Goal: Find contact information: Find contact information

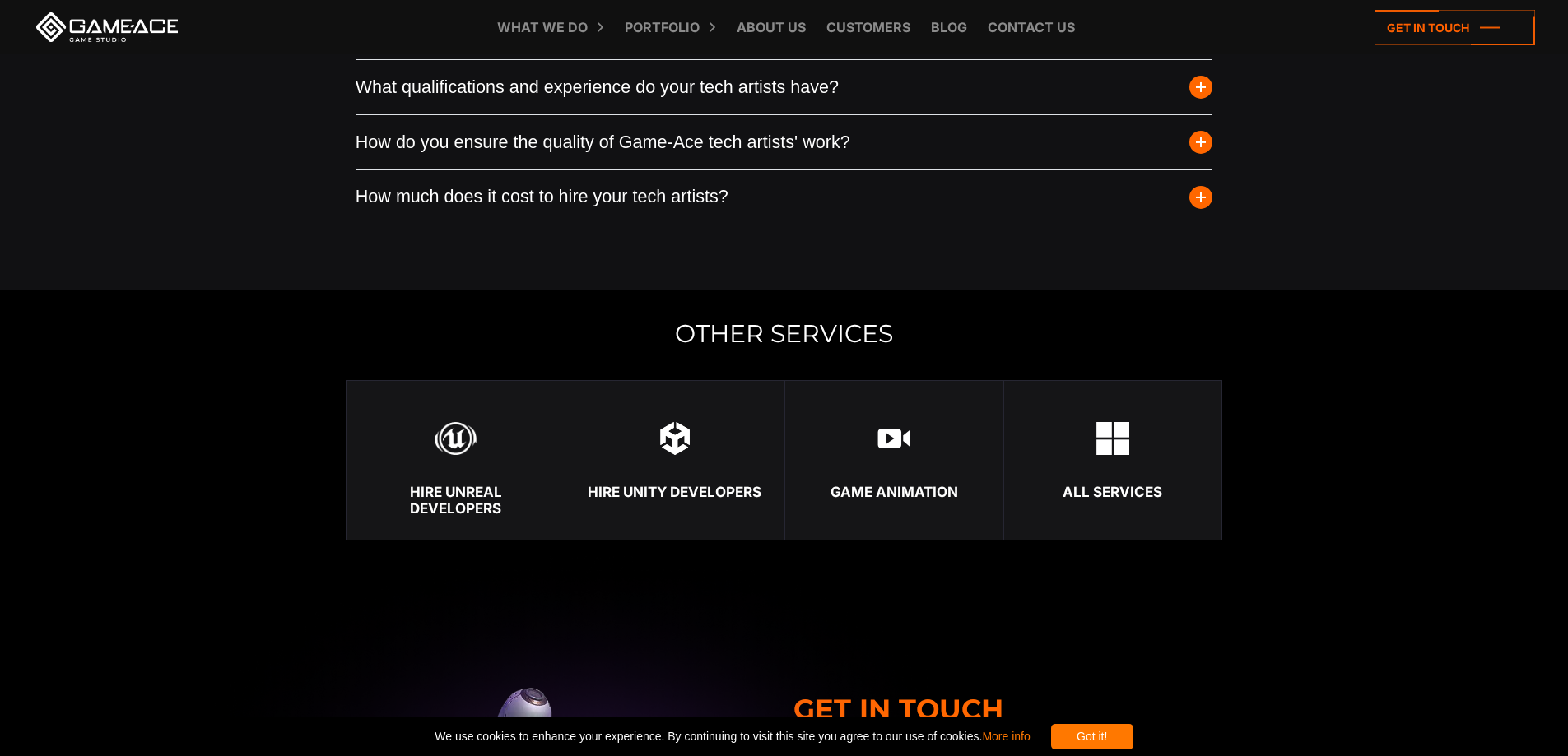
scroll to position [4389, 0]
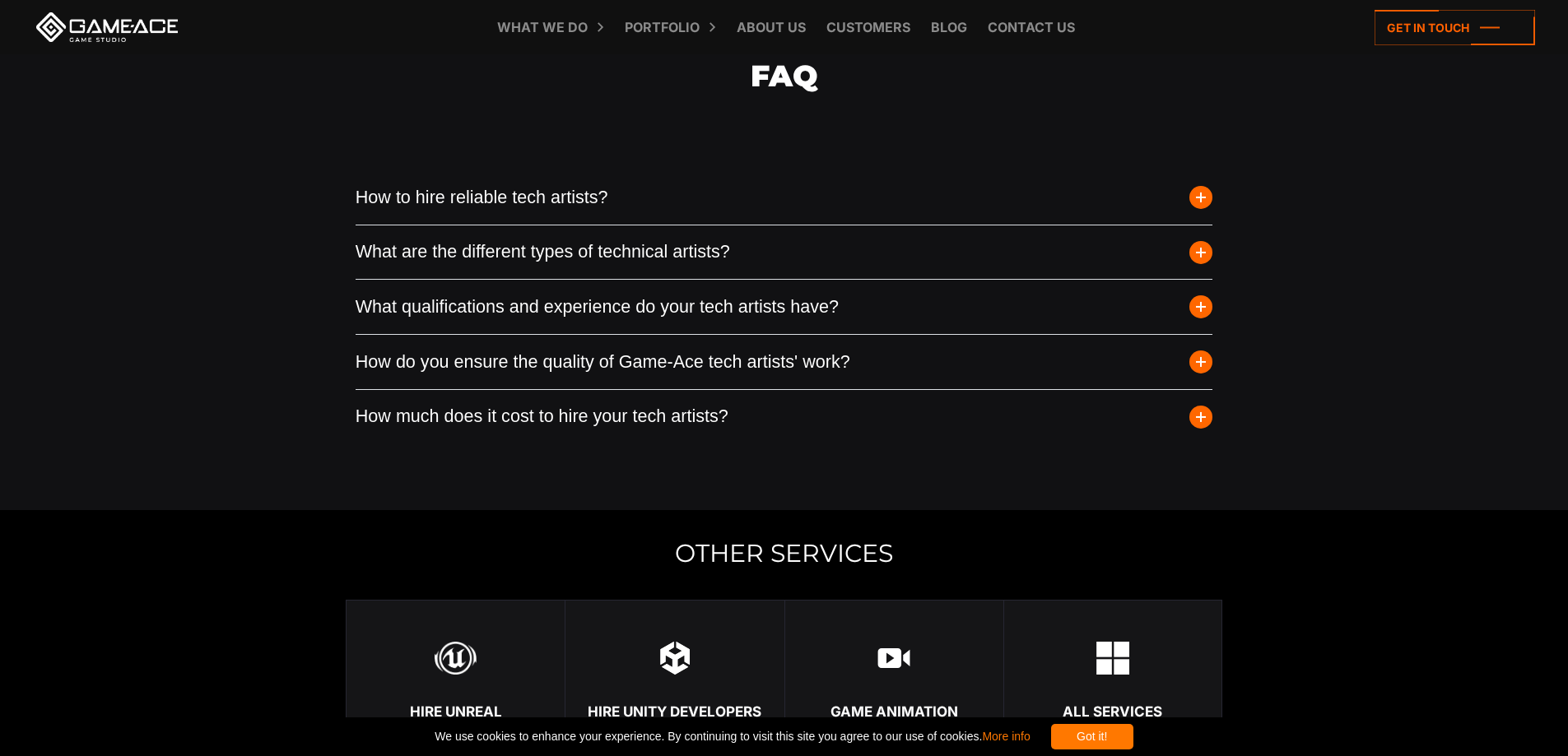
click at [505, 433] on button "How much does it cost to hire your tech artists?" at bounding box center [784, 417] width 858 height 54
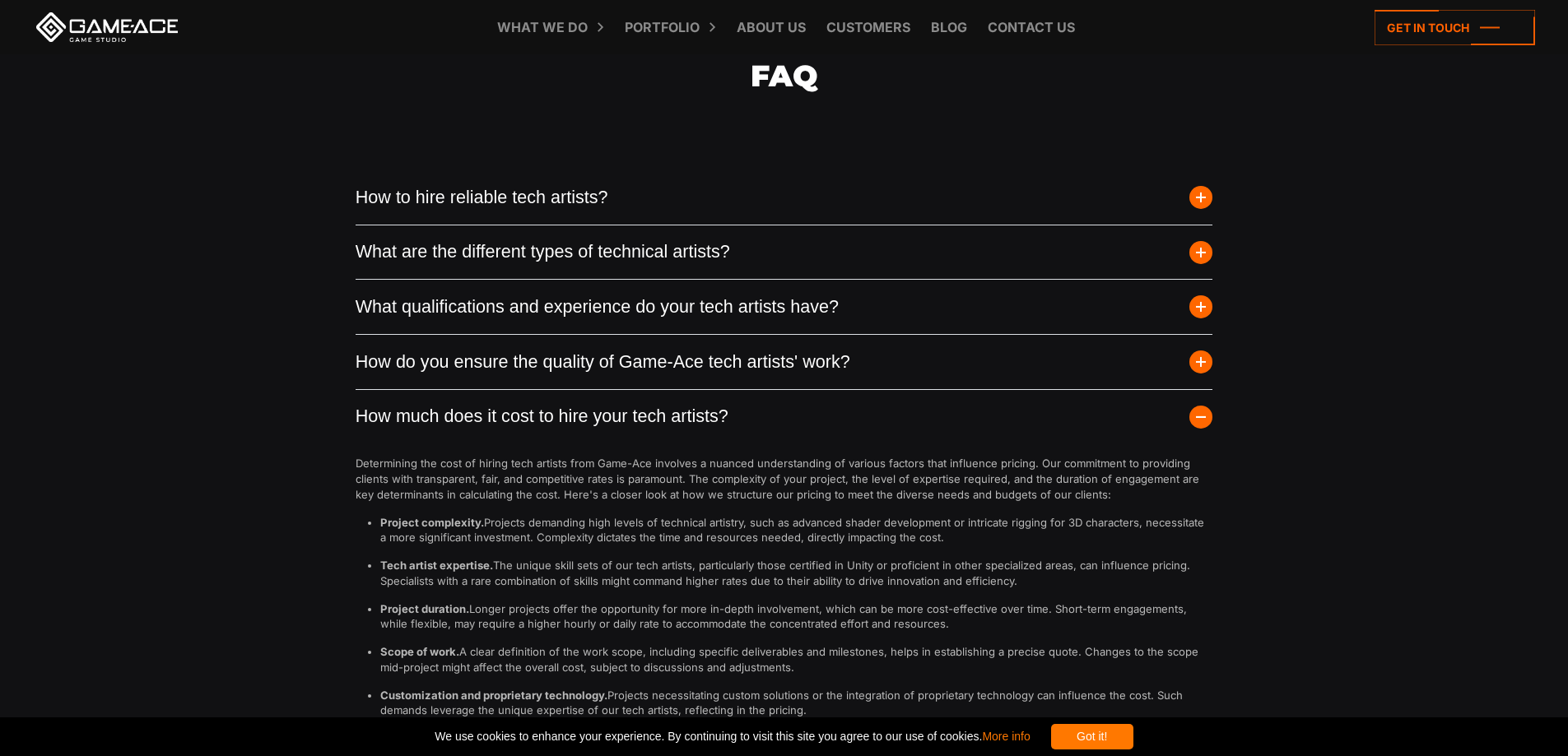
click at [505, 434] on button "How much does it cost to hire your tech artists?" at bounding box center [784, 417] width 858 height 54
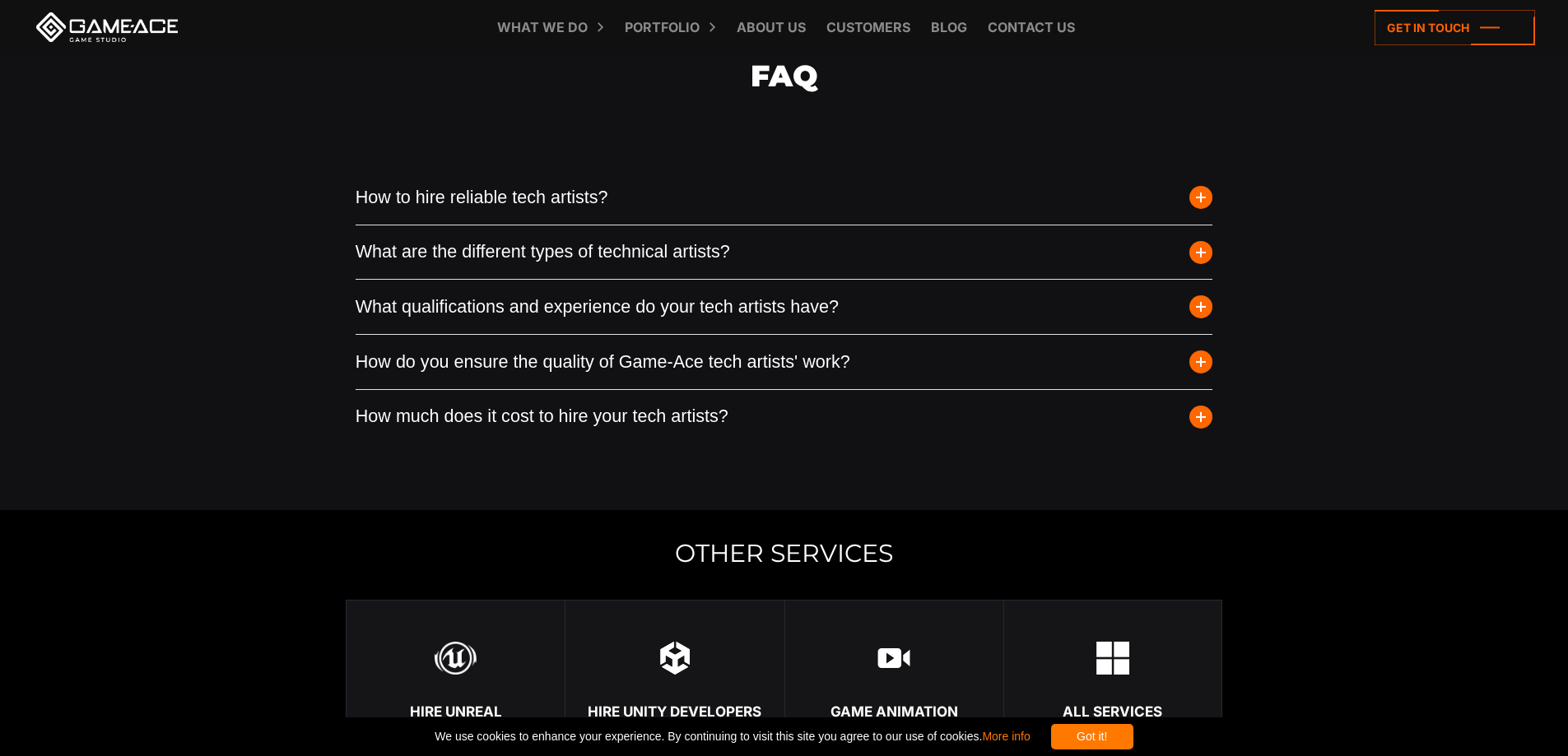
click at [453, 375] on button "How do you ensure the quality of Game-Ace tech artists' work?" at bounding box center [784, 362] width 858 height 54
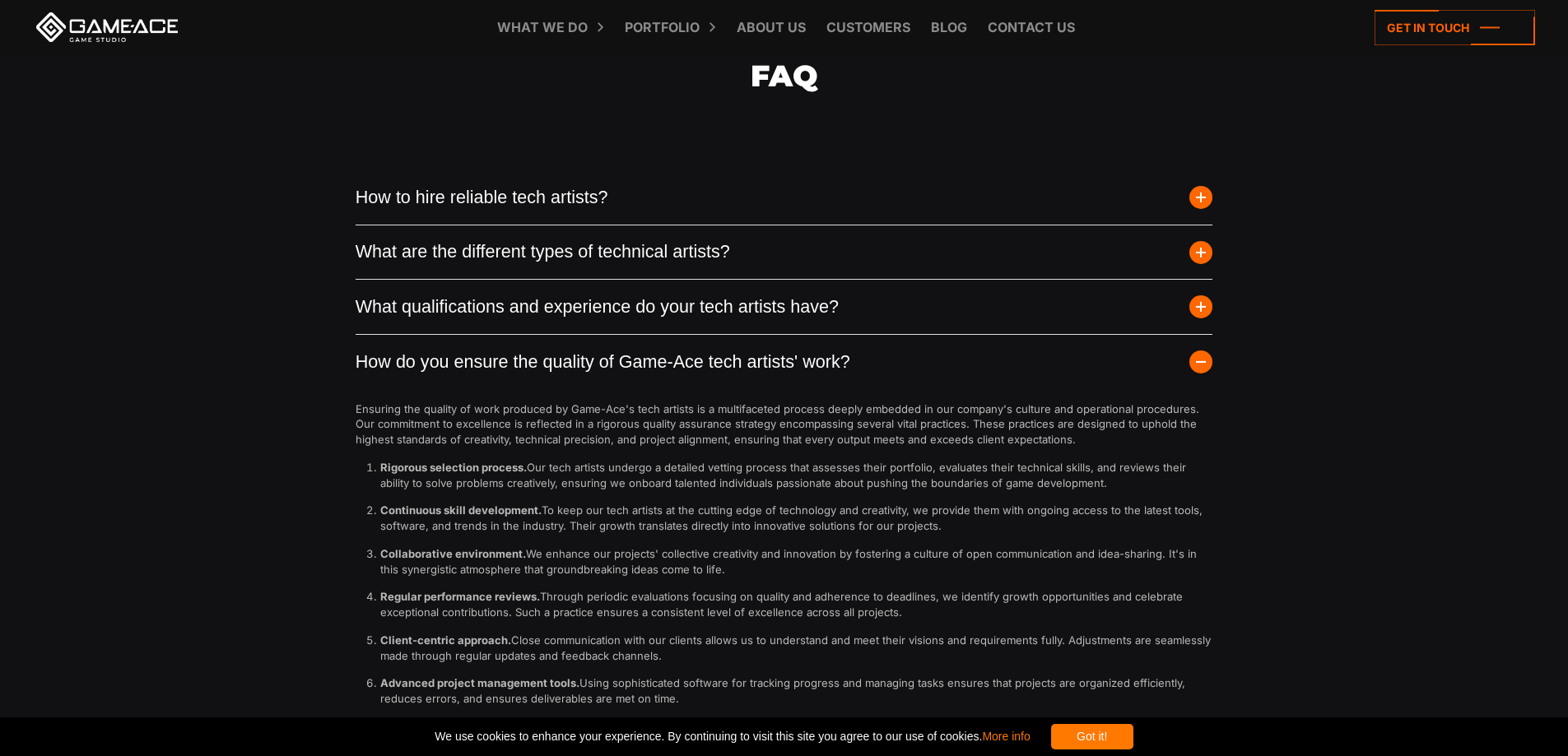
click at [454, 375] on button "How do you ensure the quality of Game-Ace tech artists' work?" at bounding box center [784, 362] width 858 height 54
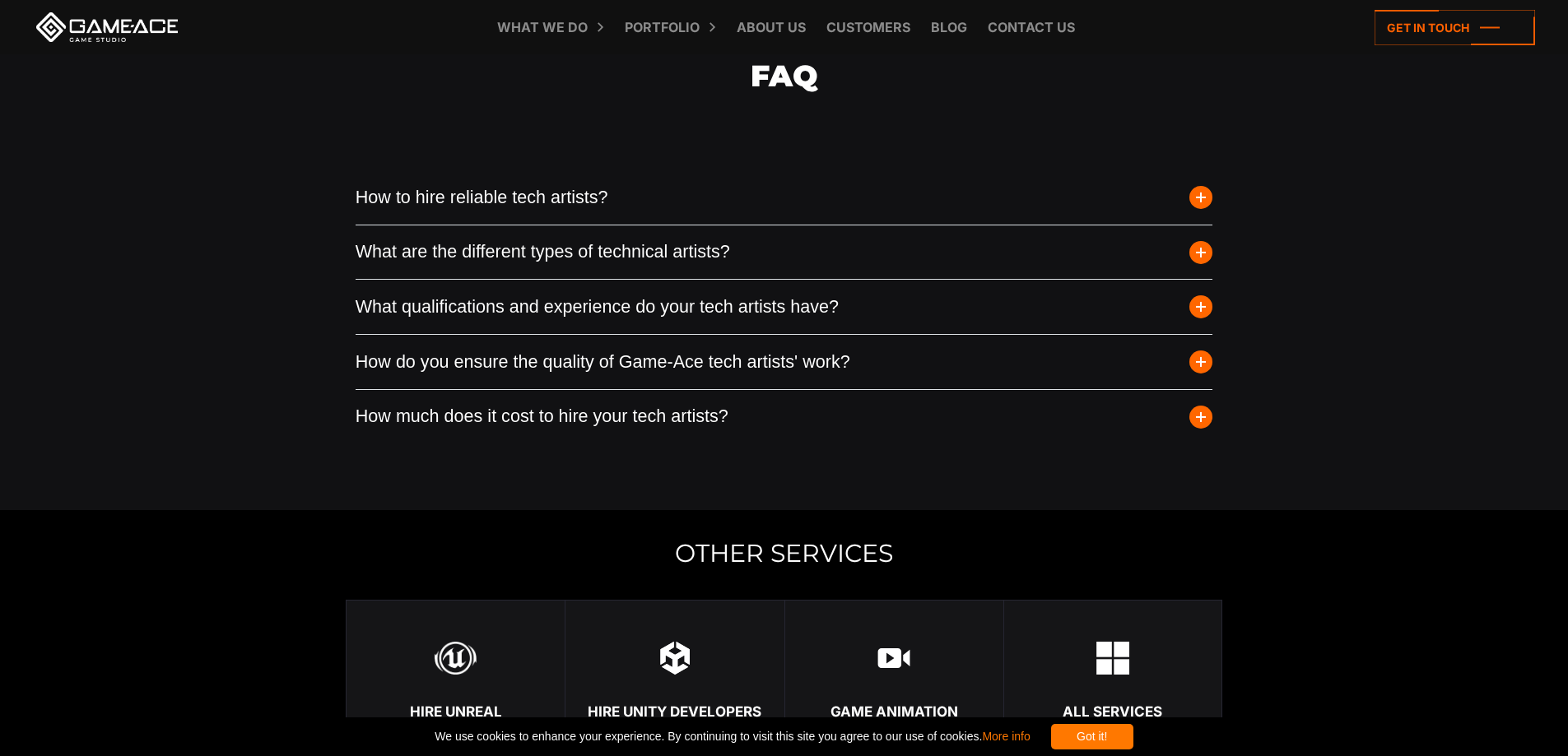
click at [456, 218] on button "How to hire reliable tech artists?" at bounding box center [784, 197] width 858 height 54
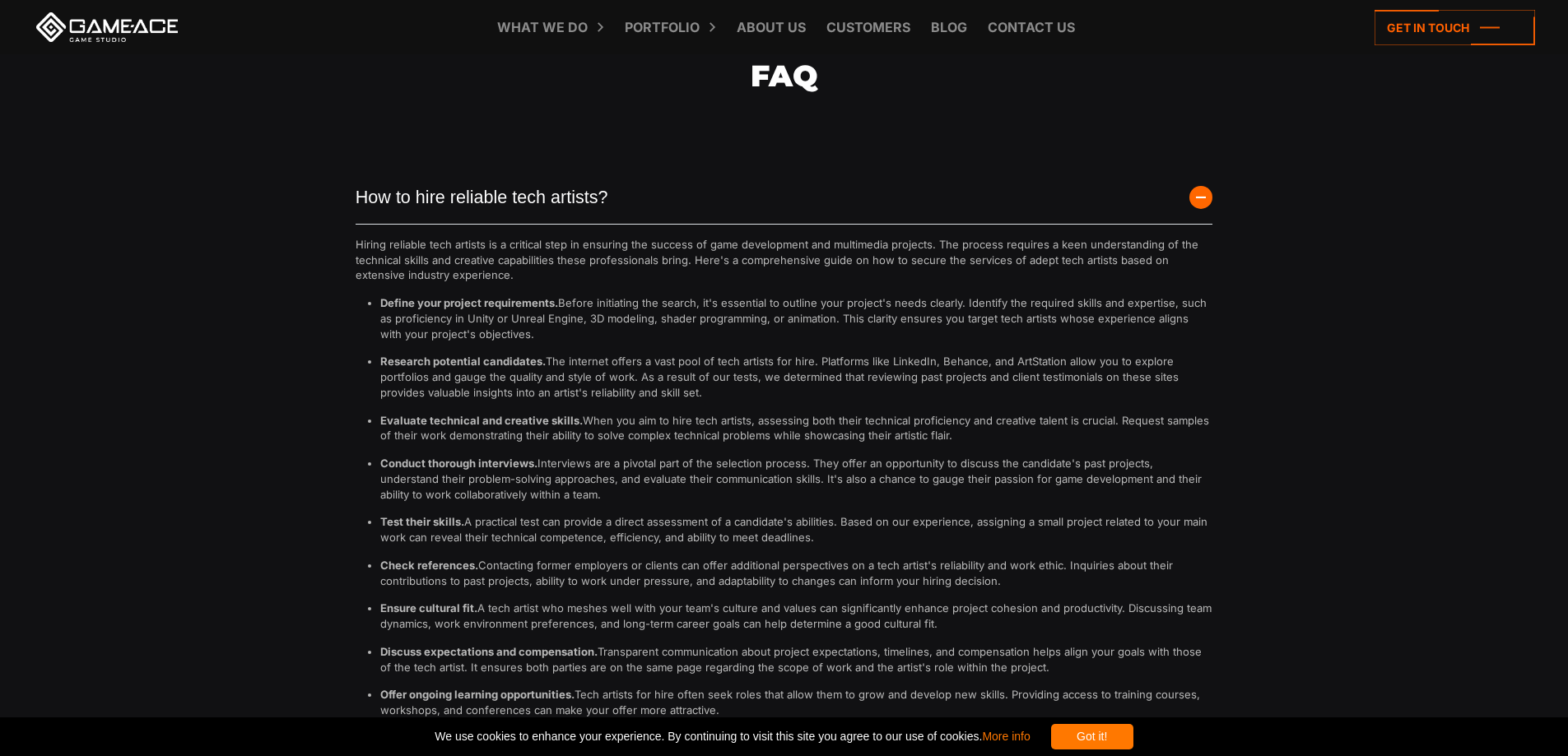
click at [447, 176] on h2 "FAQ" at bounding box center [784, 96] width 858 height 158
click at [452, 220] on button "How to hire reliable tech artists?" at bounding box center [784, 197] width 858 height 54
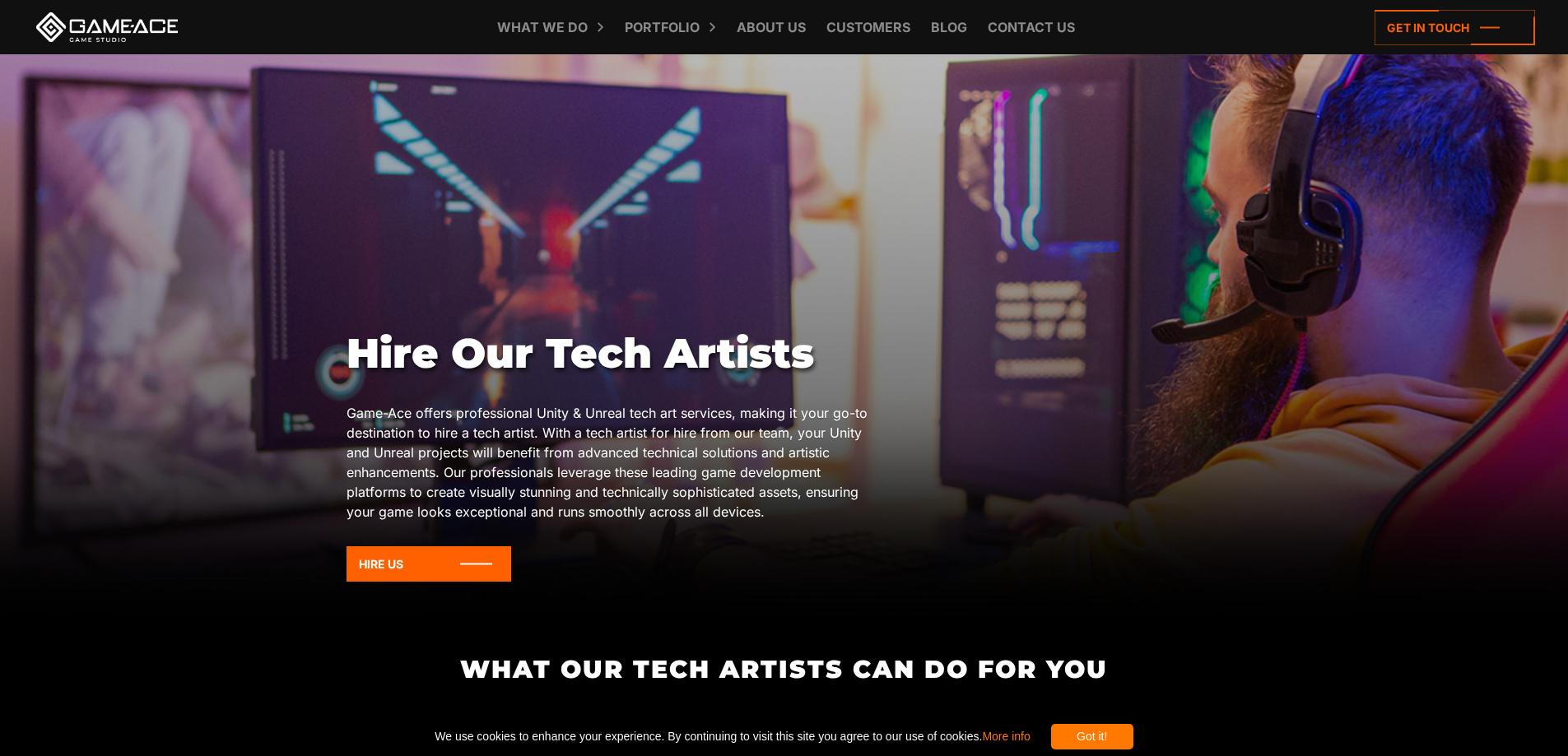
scroll to position [0, 0]
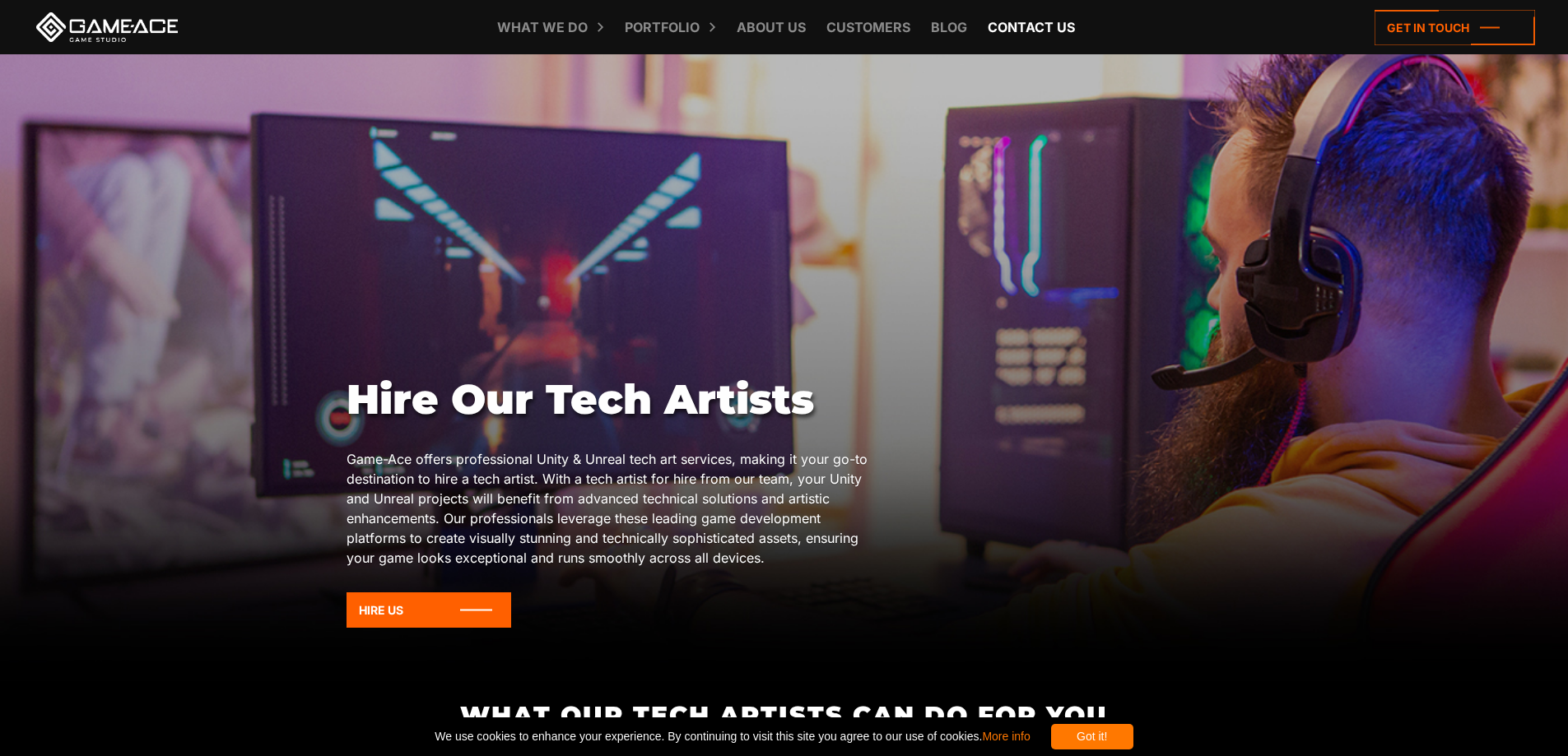
click at [992, 24] on link "Contact us" at bounding box center [1031, 27] width 104 height 54
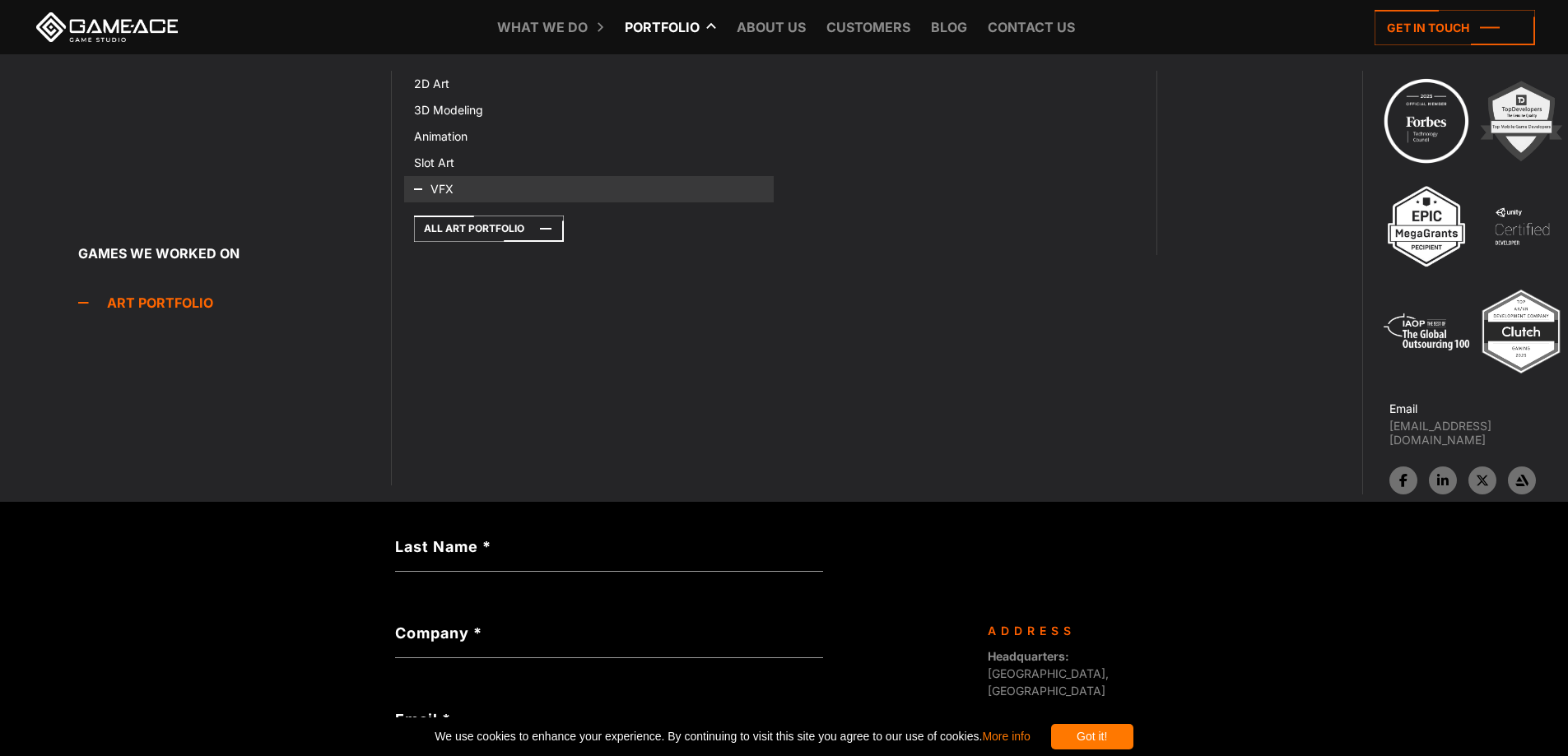
click at [427, 182] on icon at bounding box center [434, 189] width 40 height 26
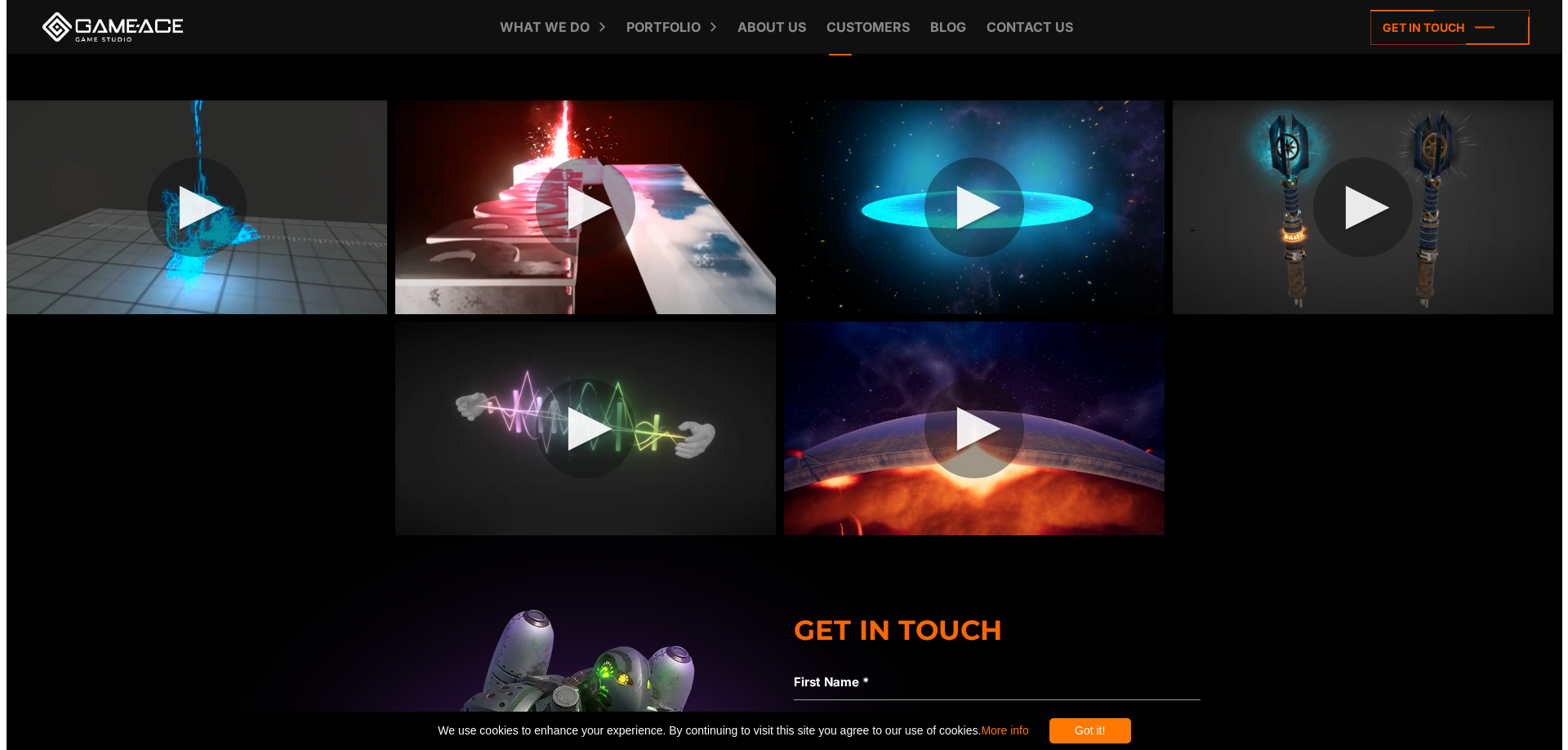
scroll to position [218, 0]
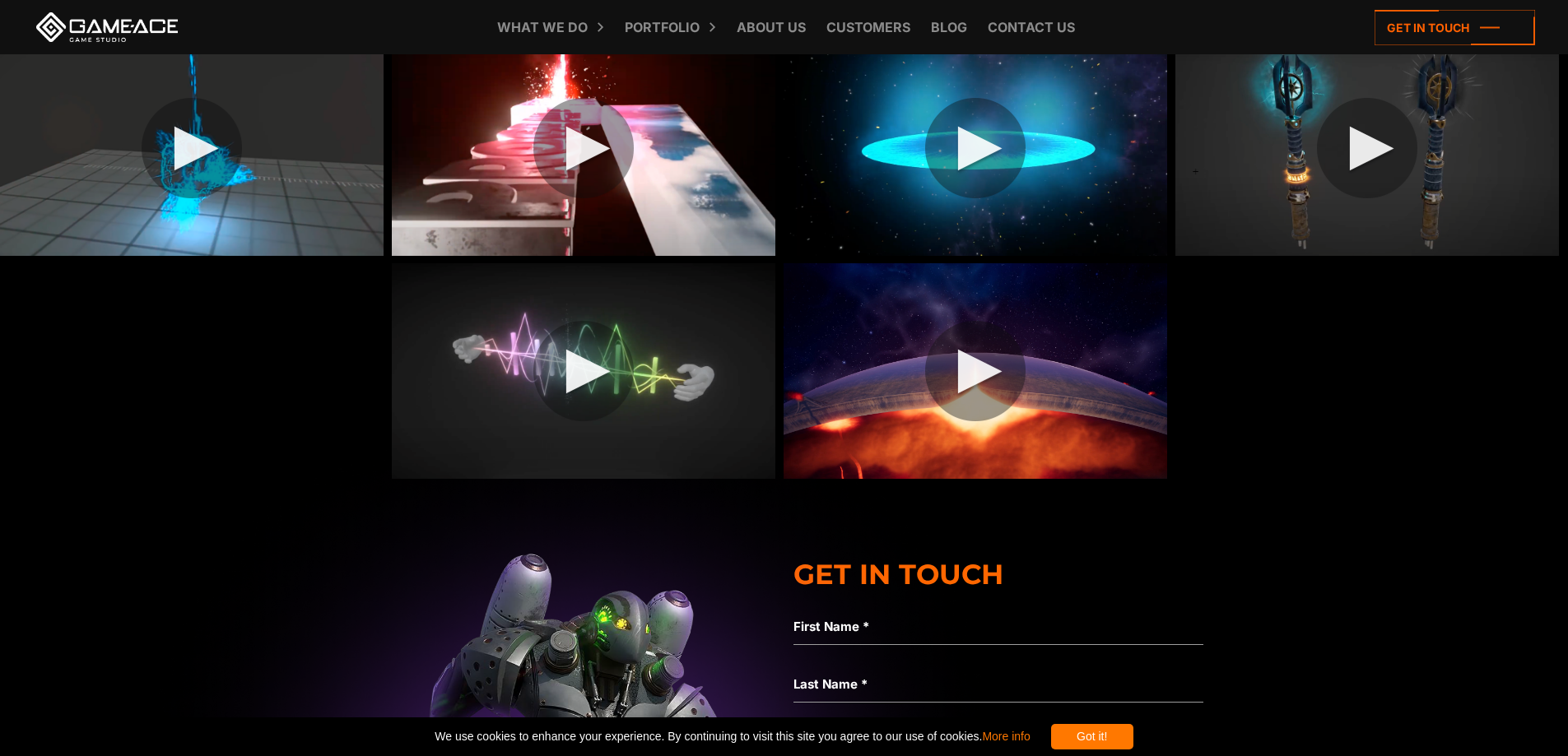
click at [178, 184] on img at bounding box center [192, 149] width 384 height 216
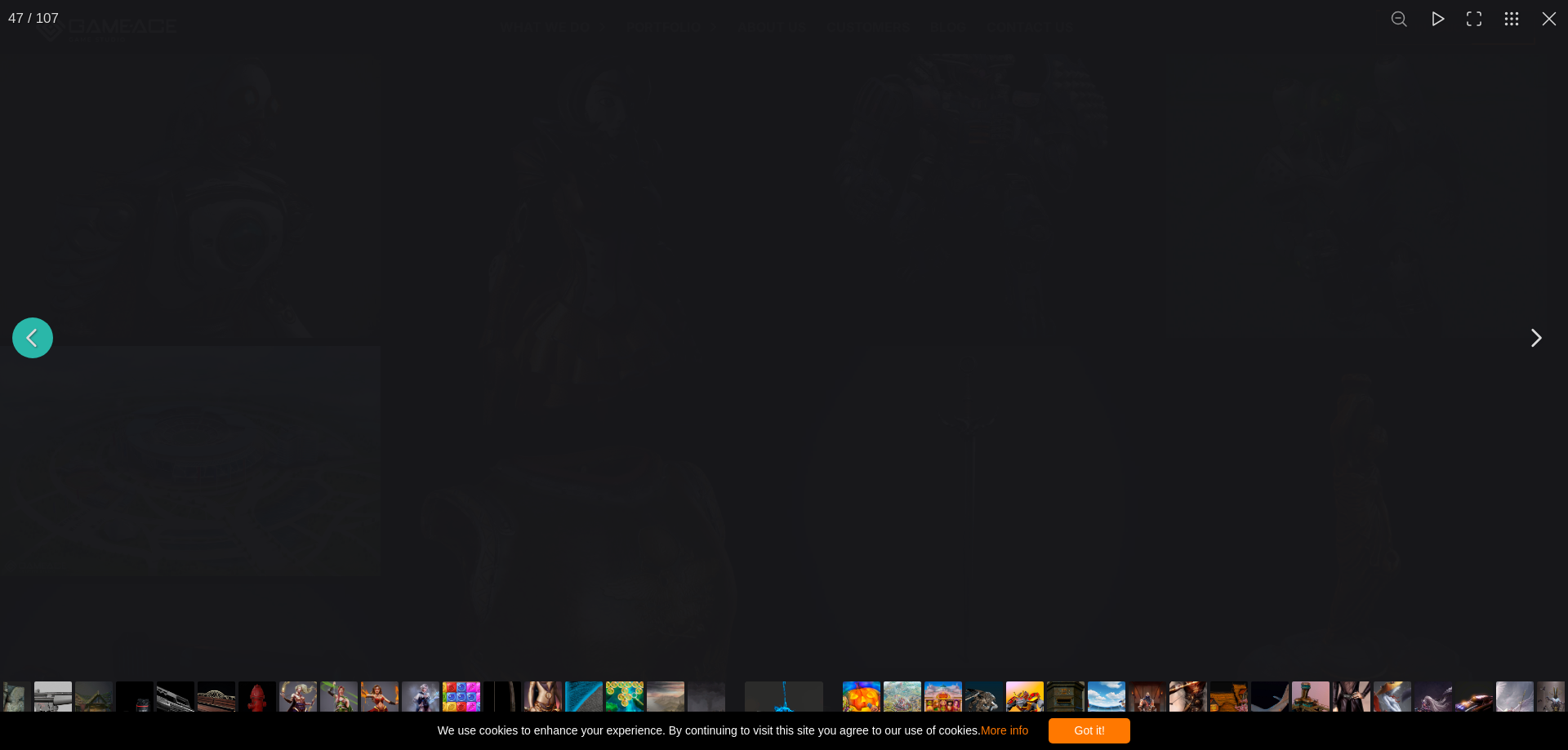
click at [39, 334] on button "You can close this modal content with the ESC key" at bounding box center [33, 337] width 41 height 40
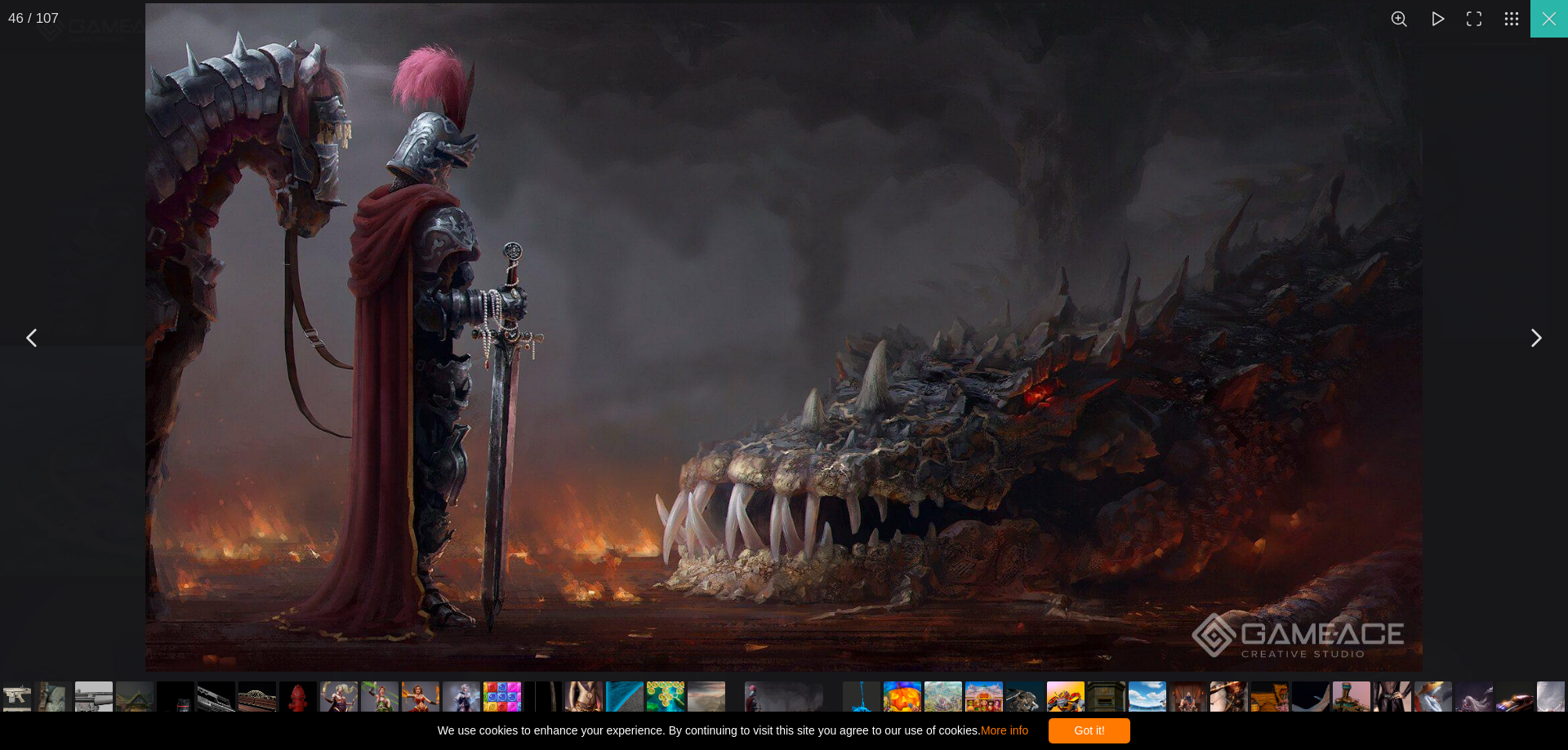
click at [1550, 18] on button "You can close this modal content with the ESC key" at bounding box center [1549, 18] width 38 height 38
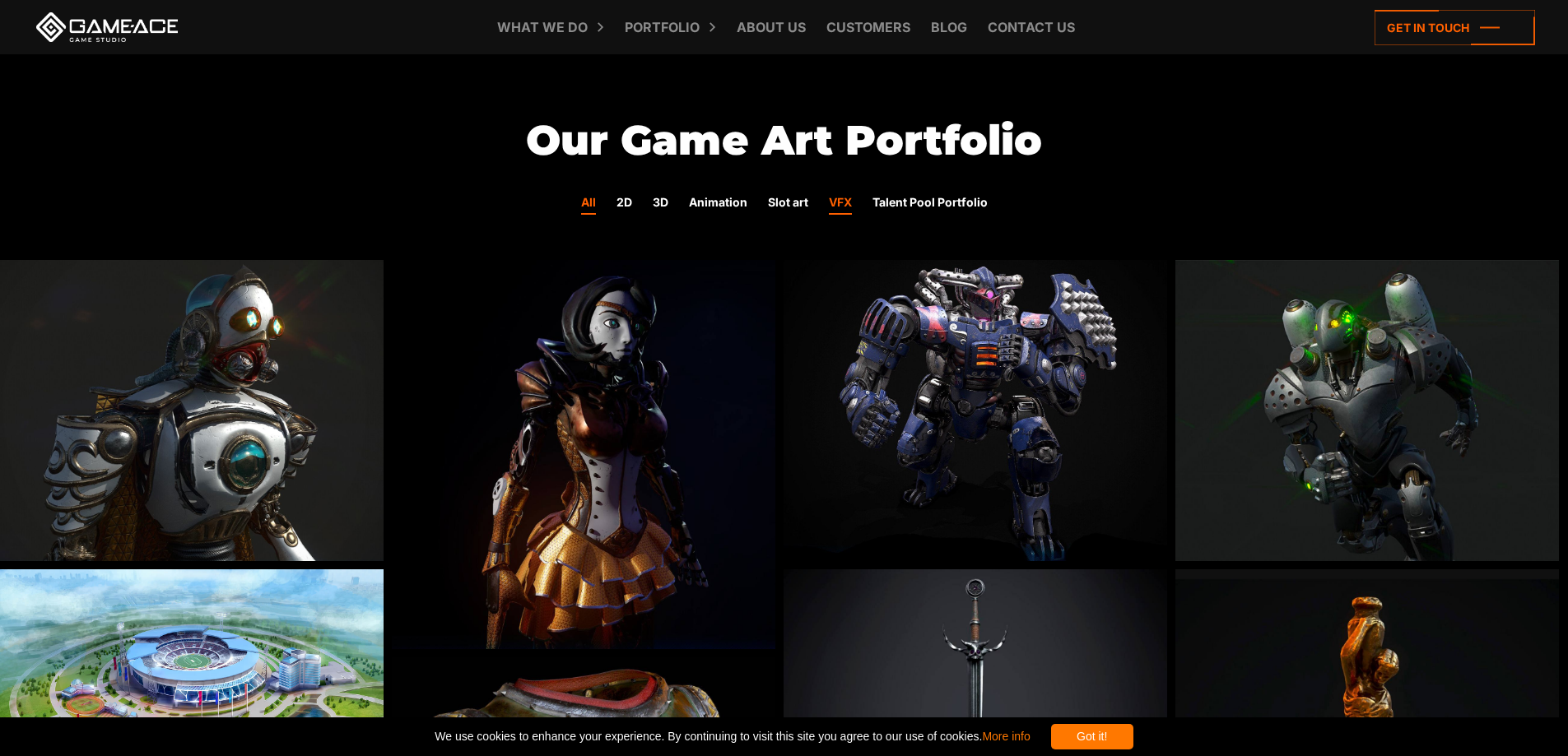
click at [839, 205] on link "VFX" at bounding box center [841, 204] width 23 height 21
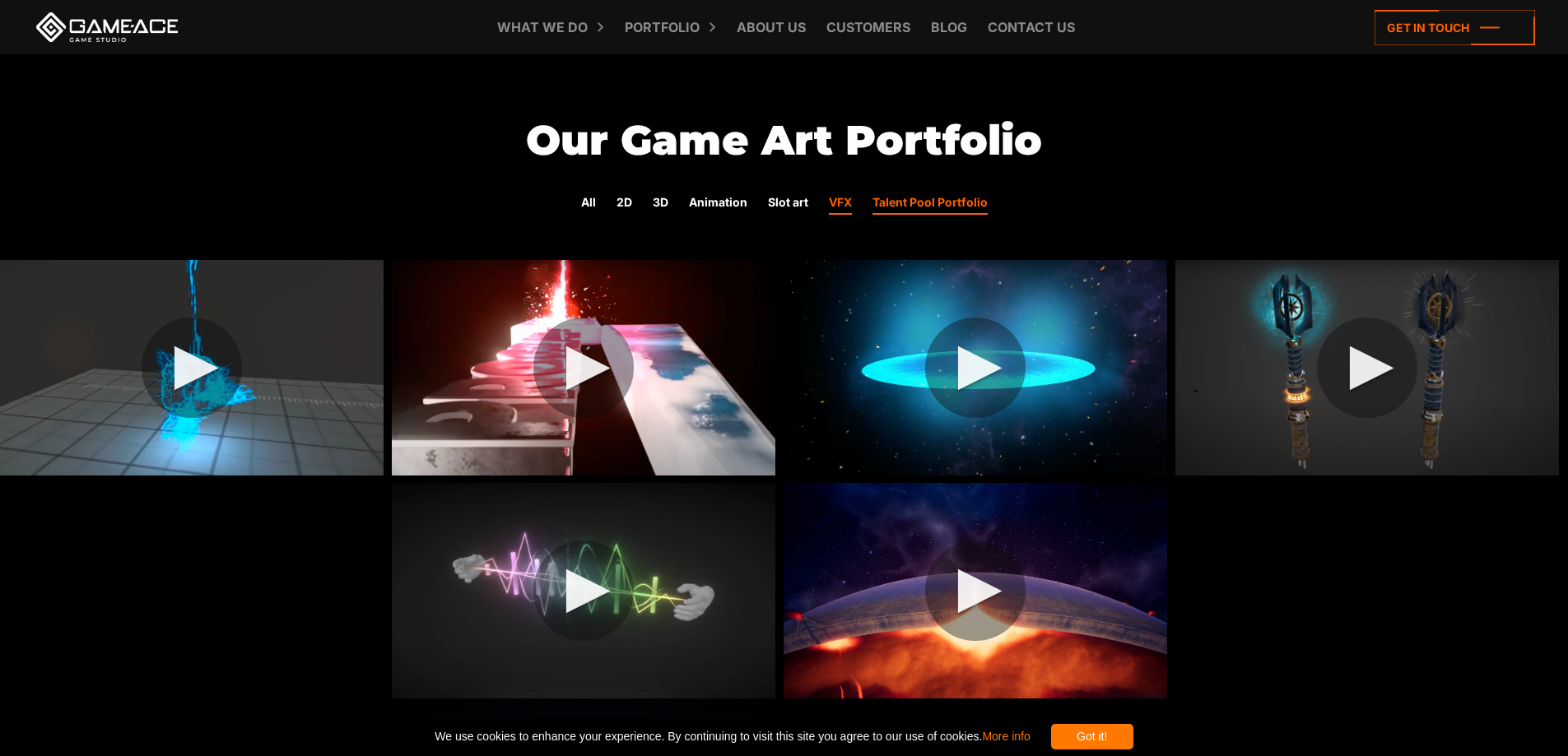
click at [926, 200] on link "Talent Pool Portfolio" at bounding box center [930, 204] width 116 height 21
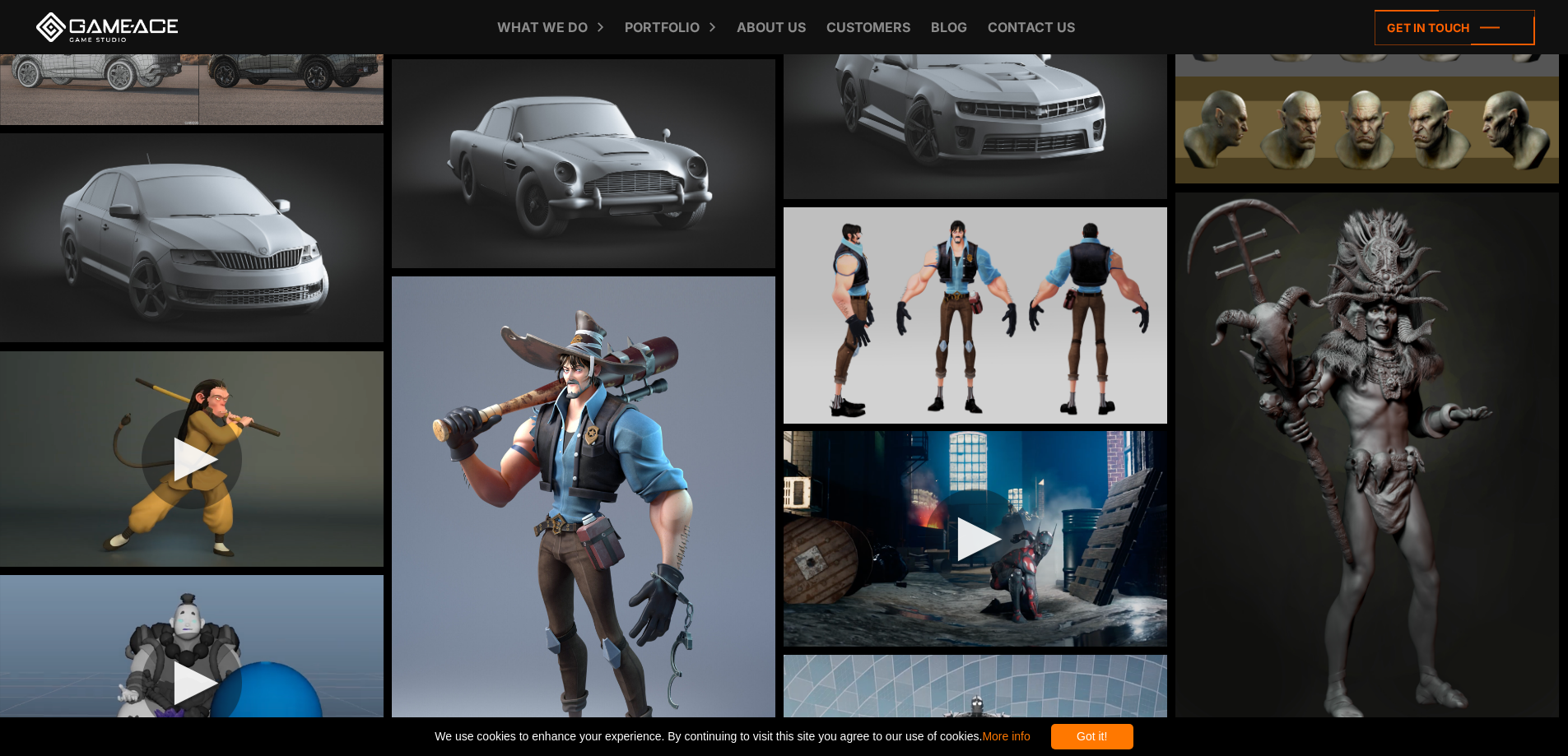
scroll to position [659, 0]
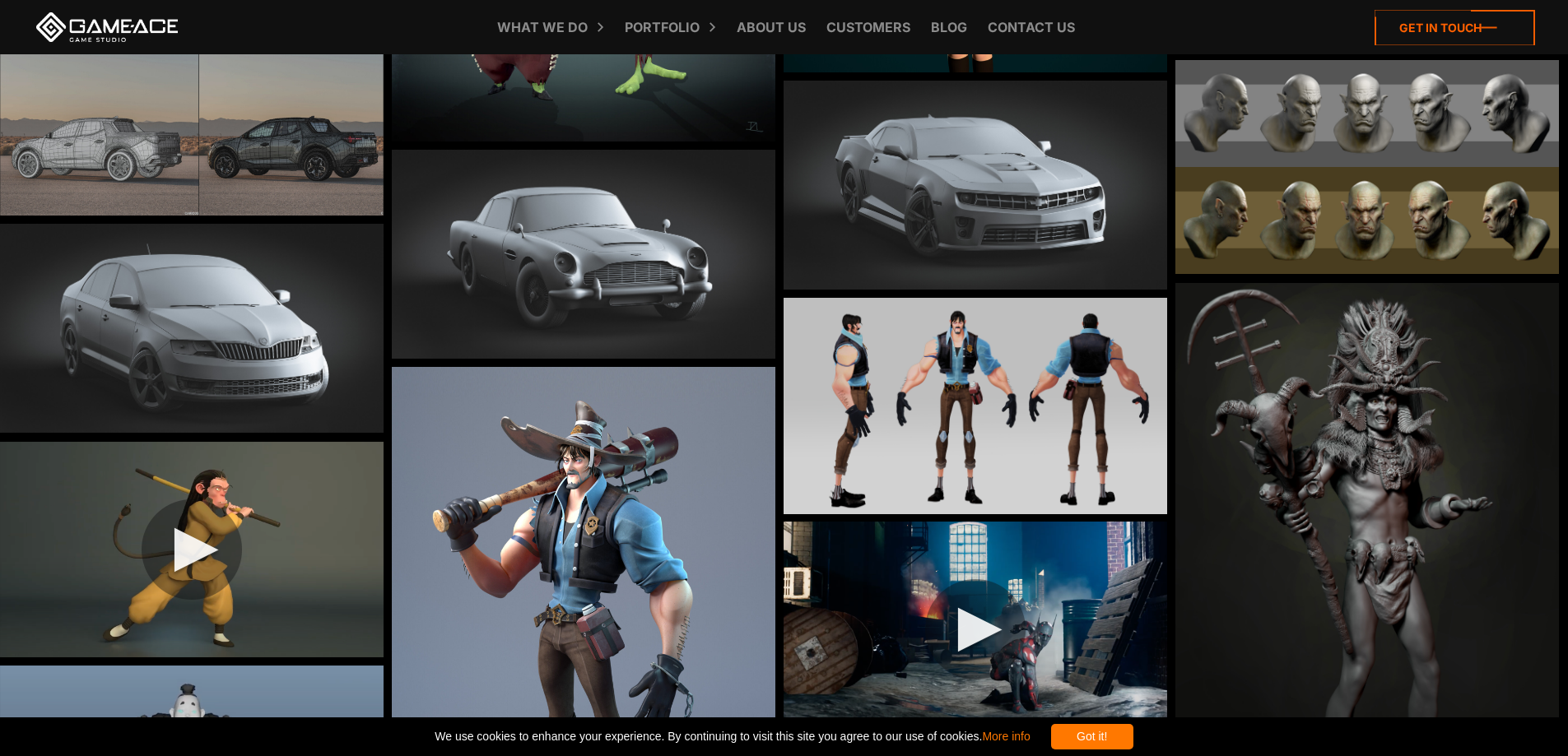
click at [1435, 26] on icon at bounding box center [1454, 27] width 160 height 35
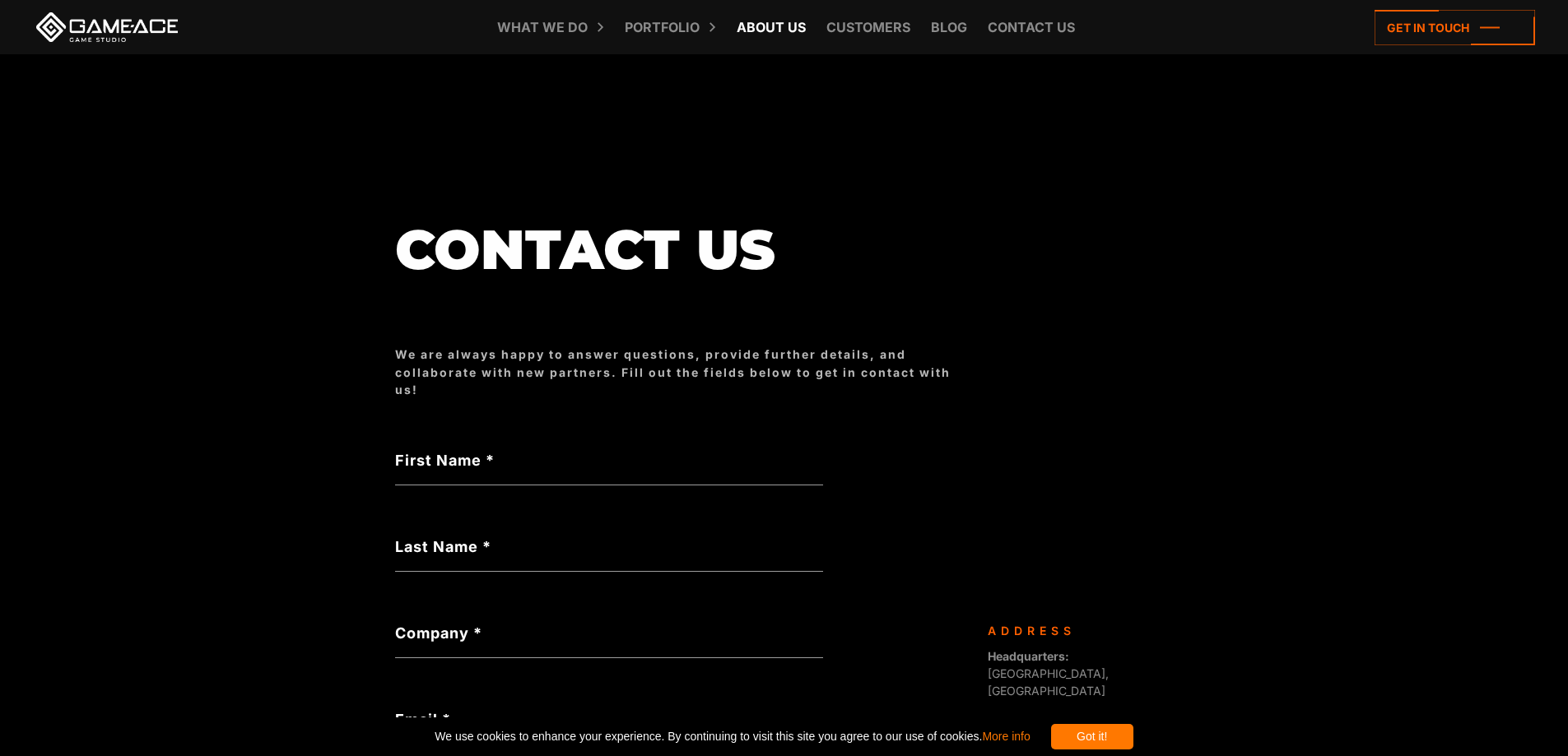
click at [746, 29] on link "About Us" at bounding box center [772, 27] width 86 height 54
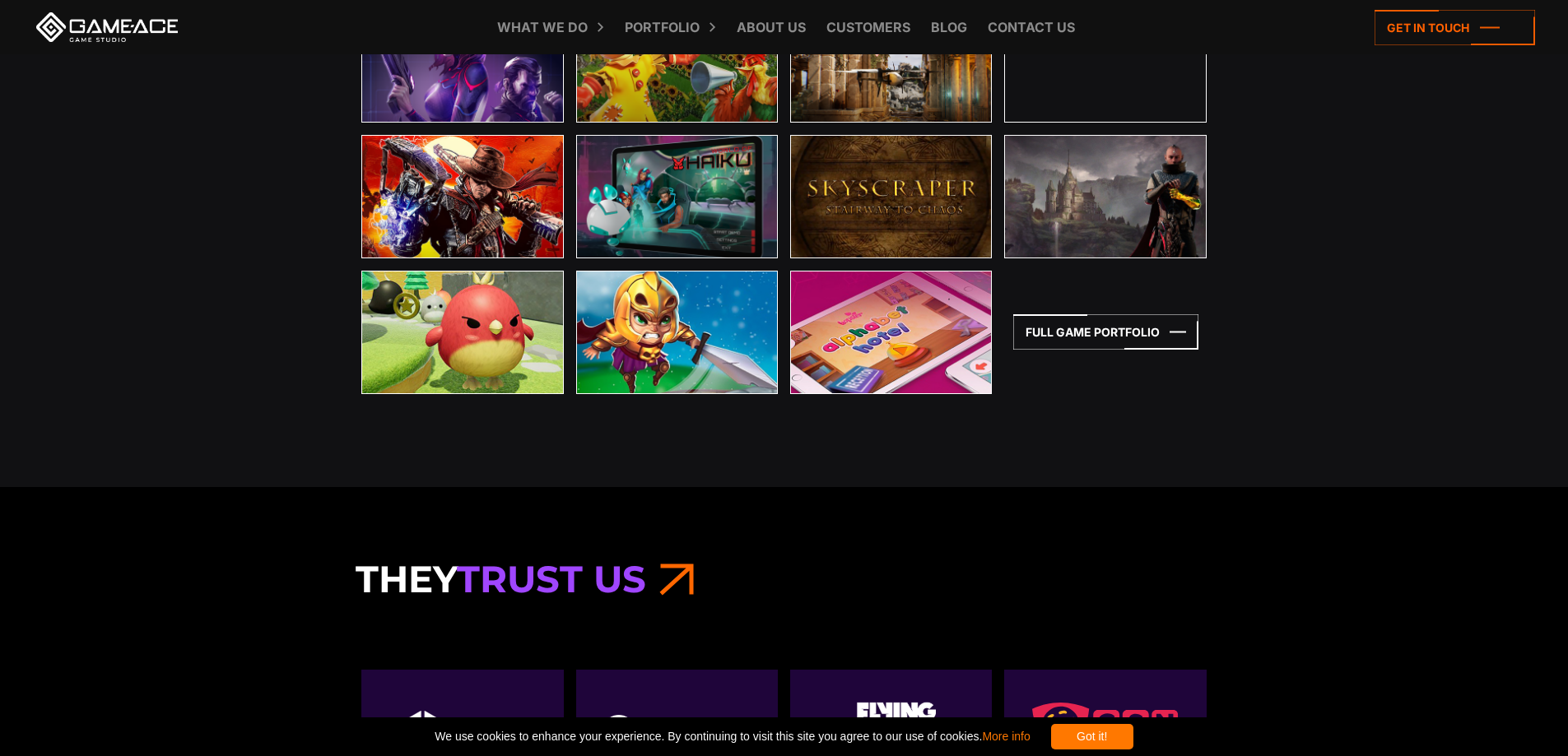
scroll to position [3147, 0]
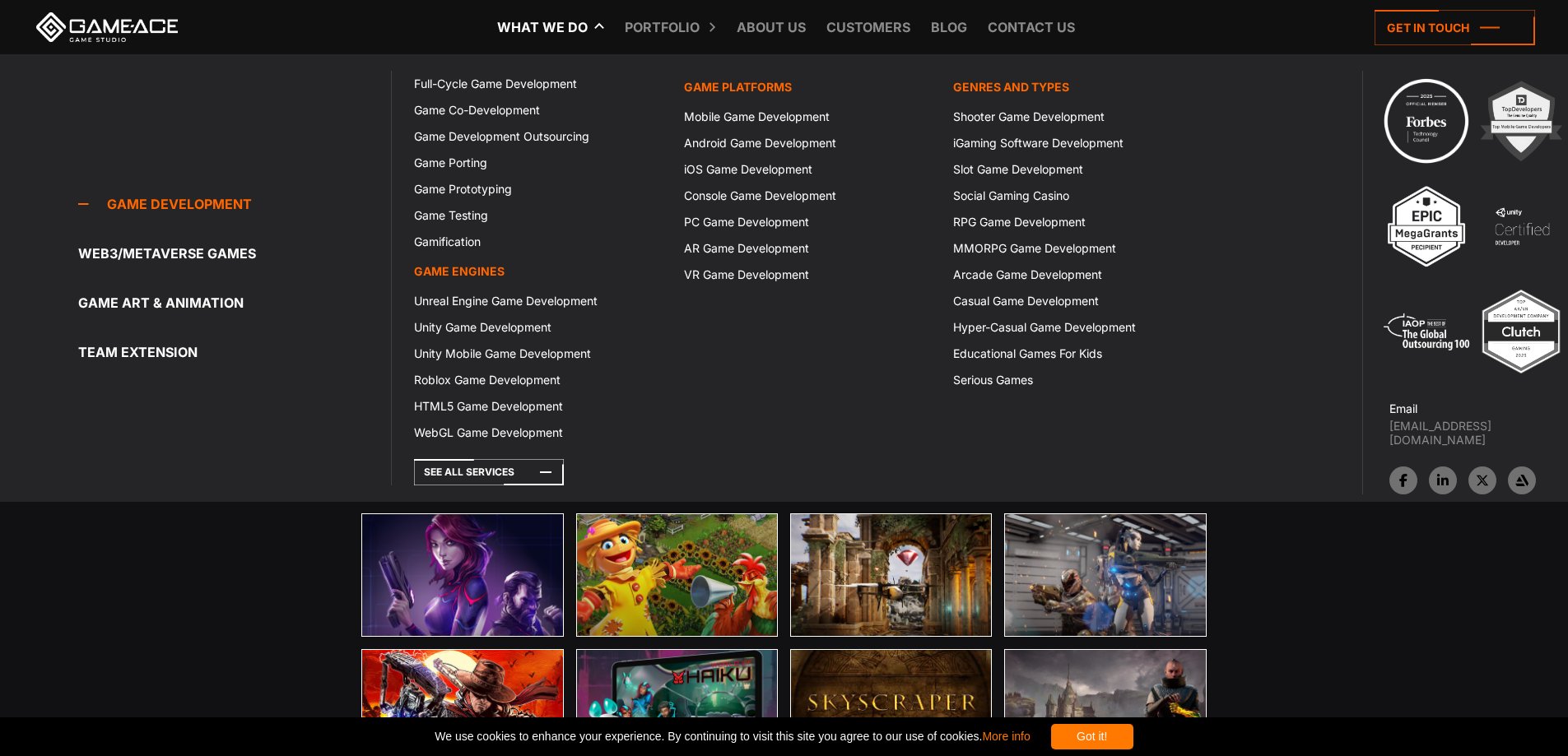
click at [1450, 436] on link "[EMAIL_ADDRESS][DOMAIN_NAME]" at bounding box center [1480, 432] width 179 height 28
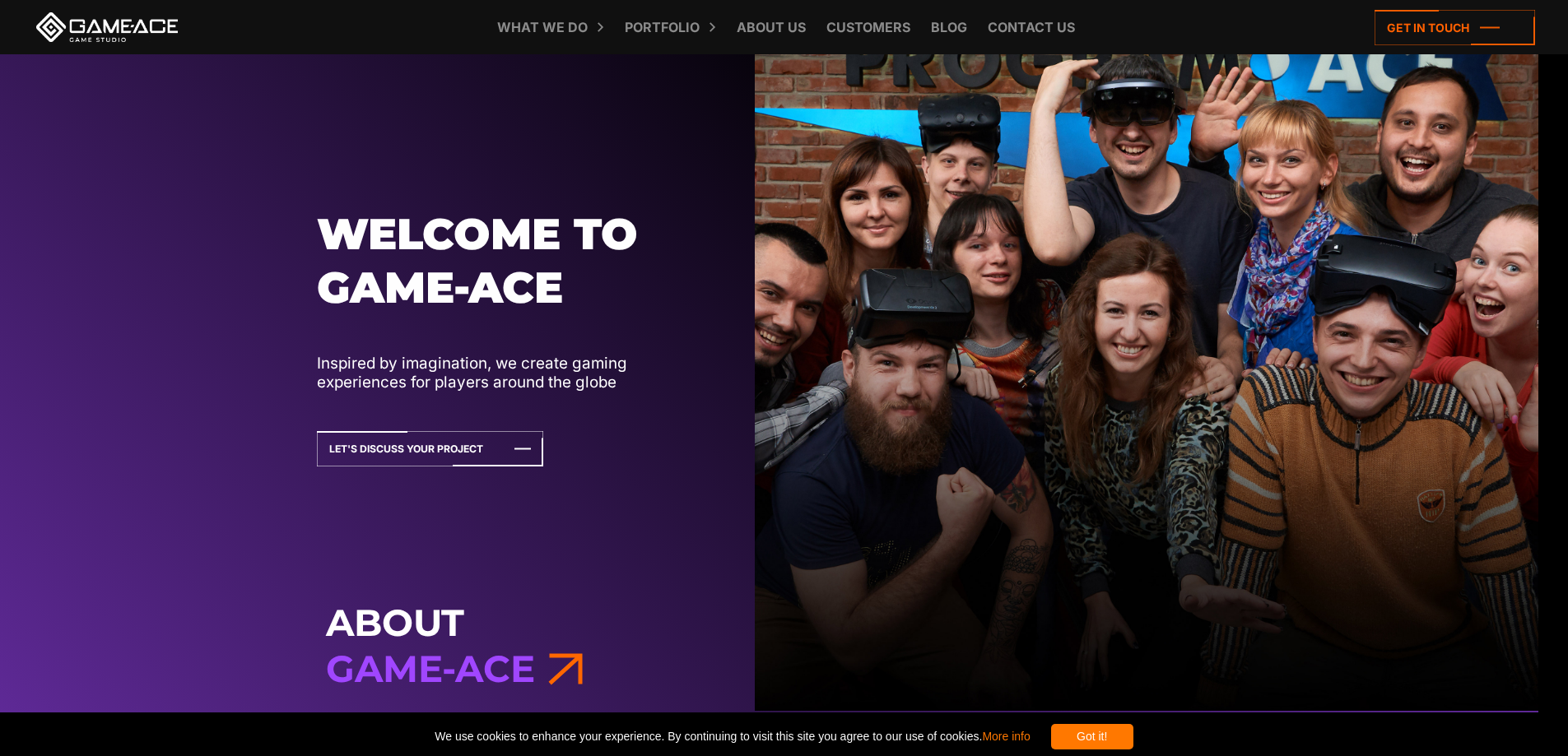
scroll to position [0, 29]
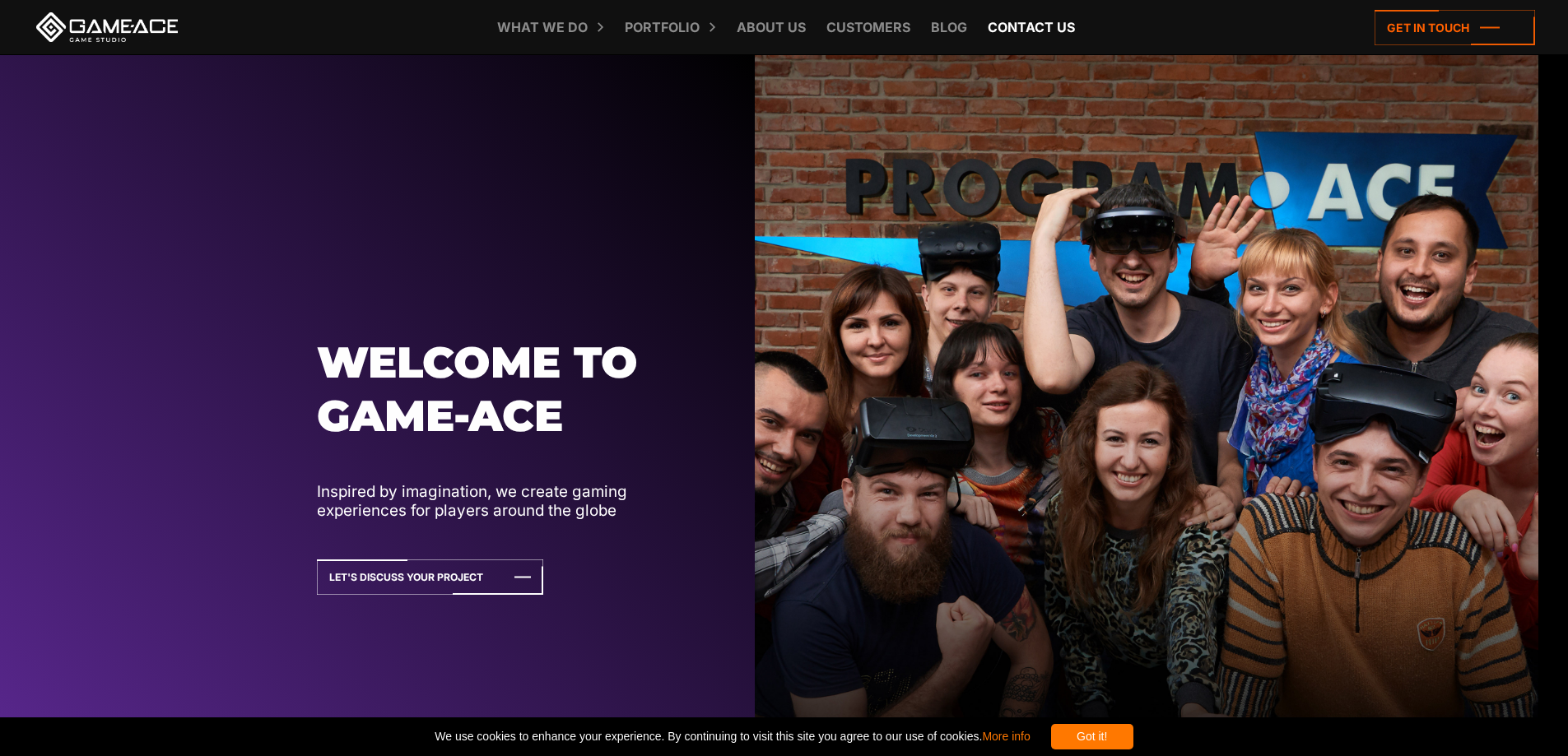
click at [1029, 28] on link "Contact us" at bounding box center [1031, 27] width 104 height 54
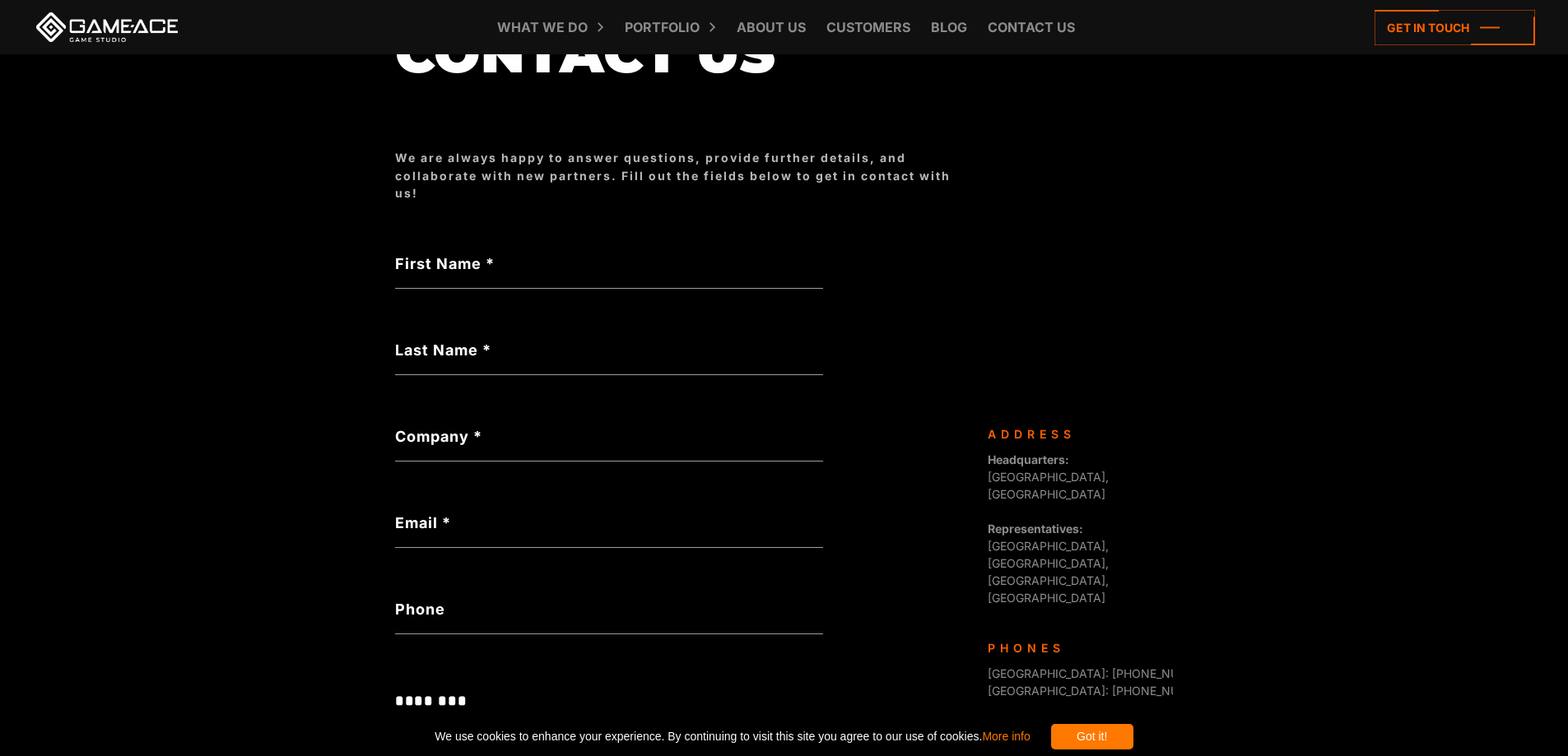
scroll to position [438, 0]
